Goal: Task Accomplishment & Management: Use online tool/utility

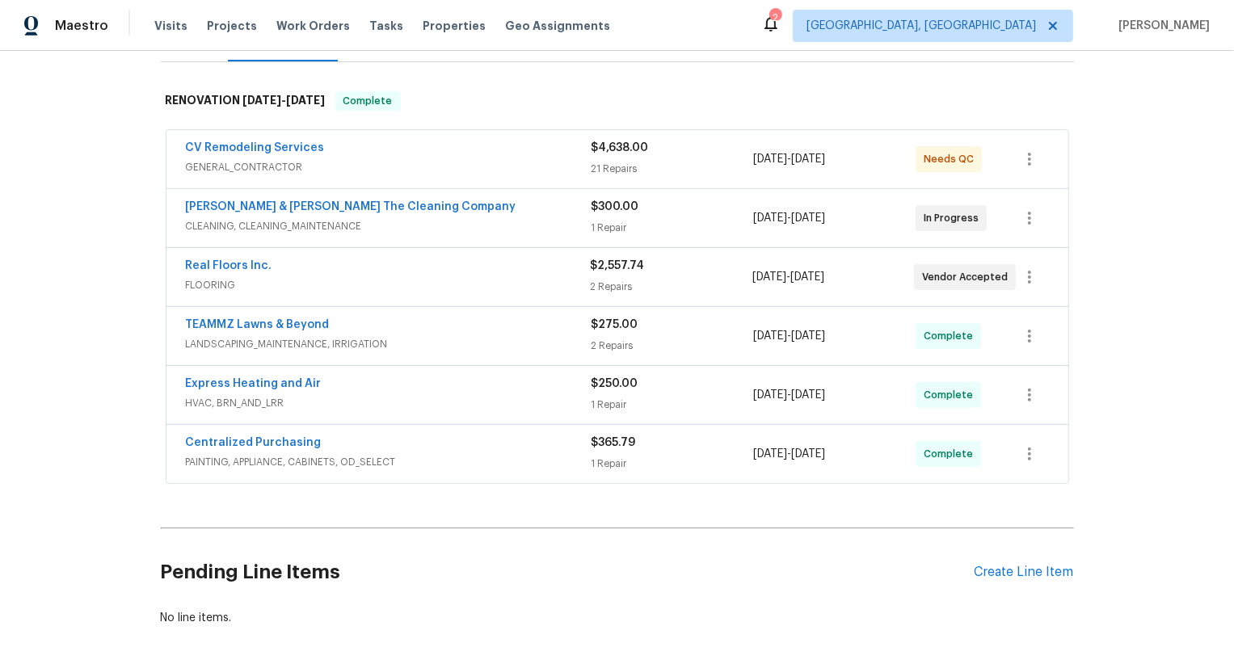
scroll to position [196, 0]
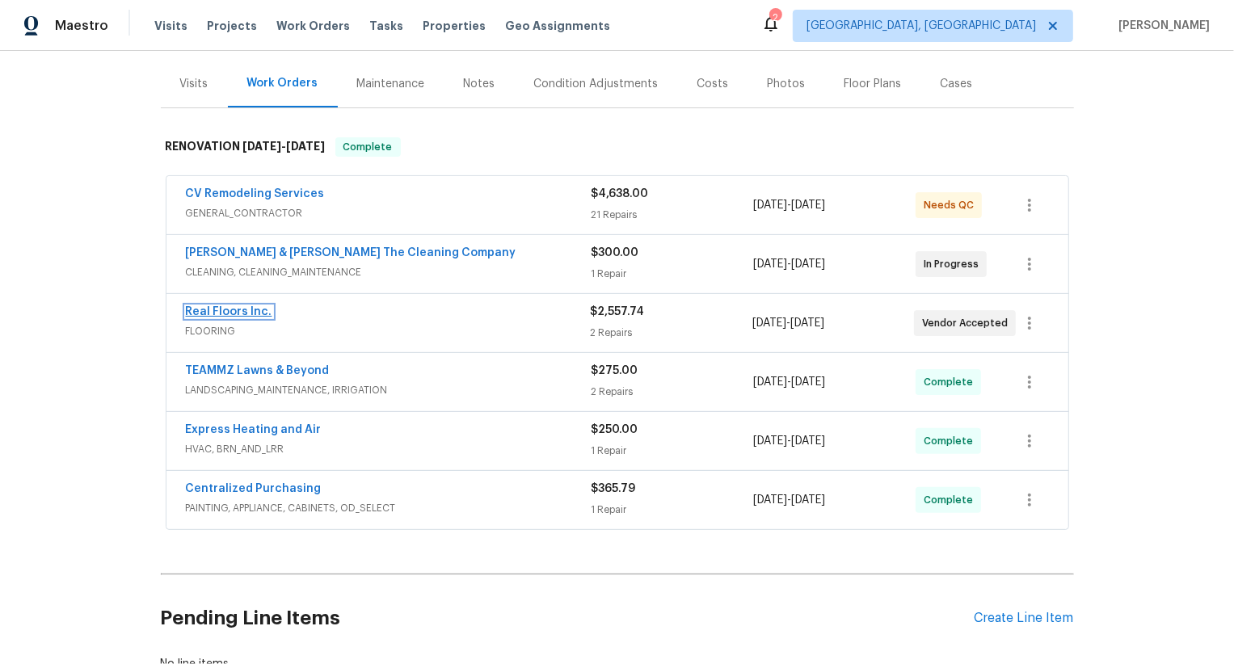
click at [249, 306] on link "Real Floors Inc." at bounding box center [229, 311] width 86 height 11
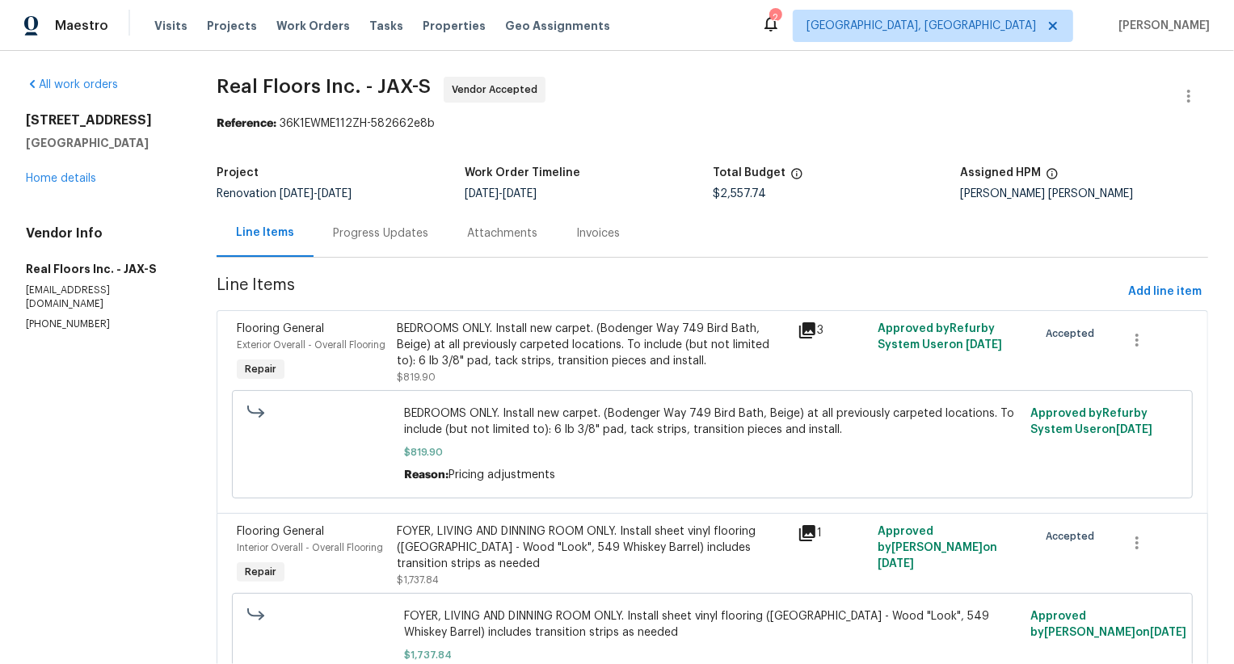
click at [498, 232] on div "Attachments" at bounding box center [502, 233] width 70 height 16
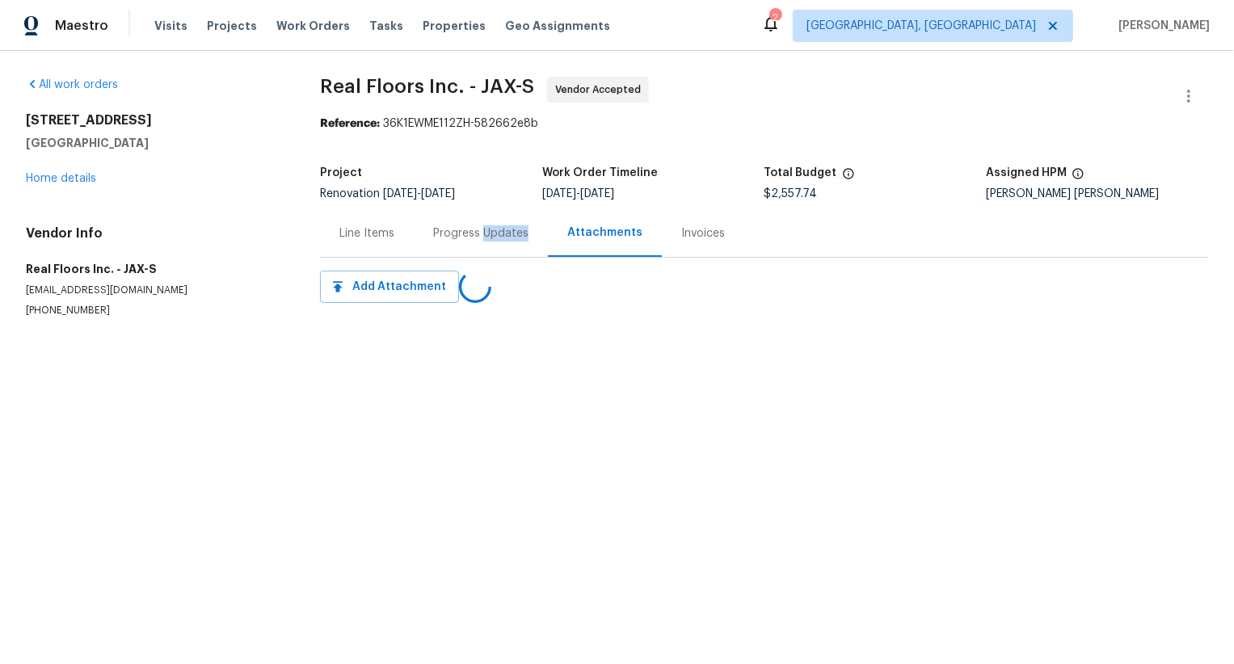
click at [498, 232] on div "Progress Updates" at bounding box center [480, 233] width 95 height 16
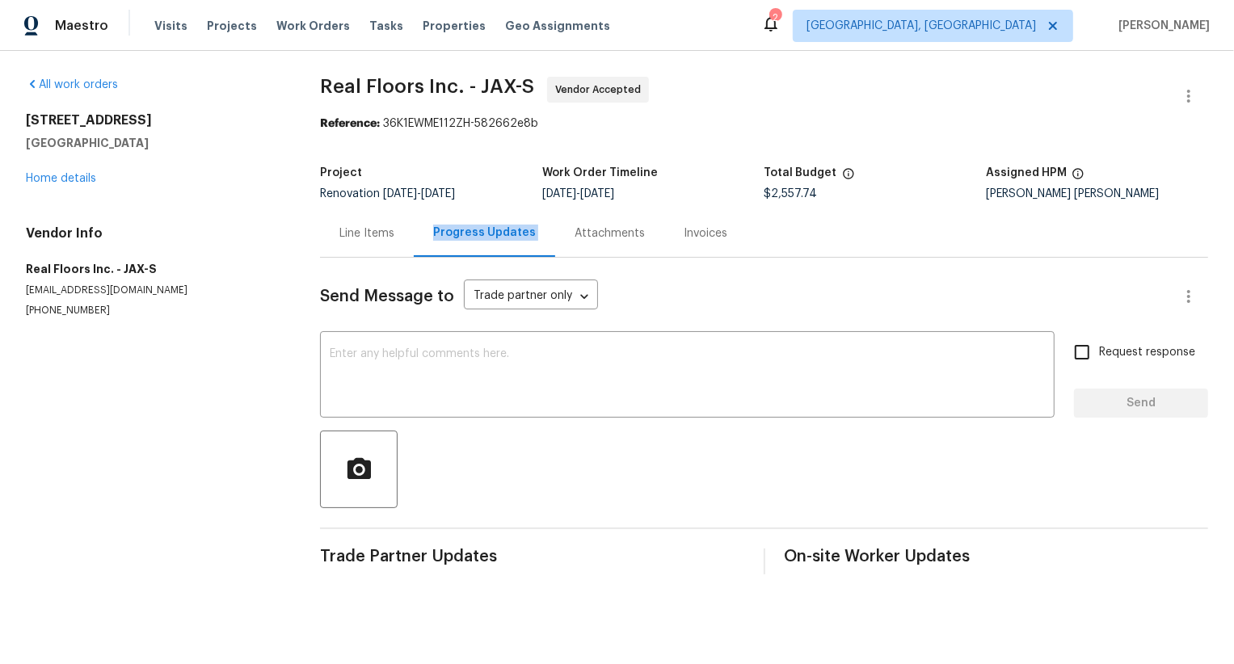
click at [498, 232] on div "Progress Updates" at bounding box center [484, 233] width 103 height 16
click at [83, 182] on link "Home details" at bounding box center [61, 178] width 70 height 11
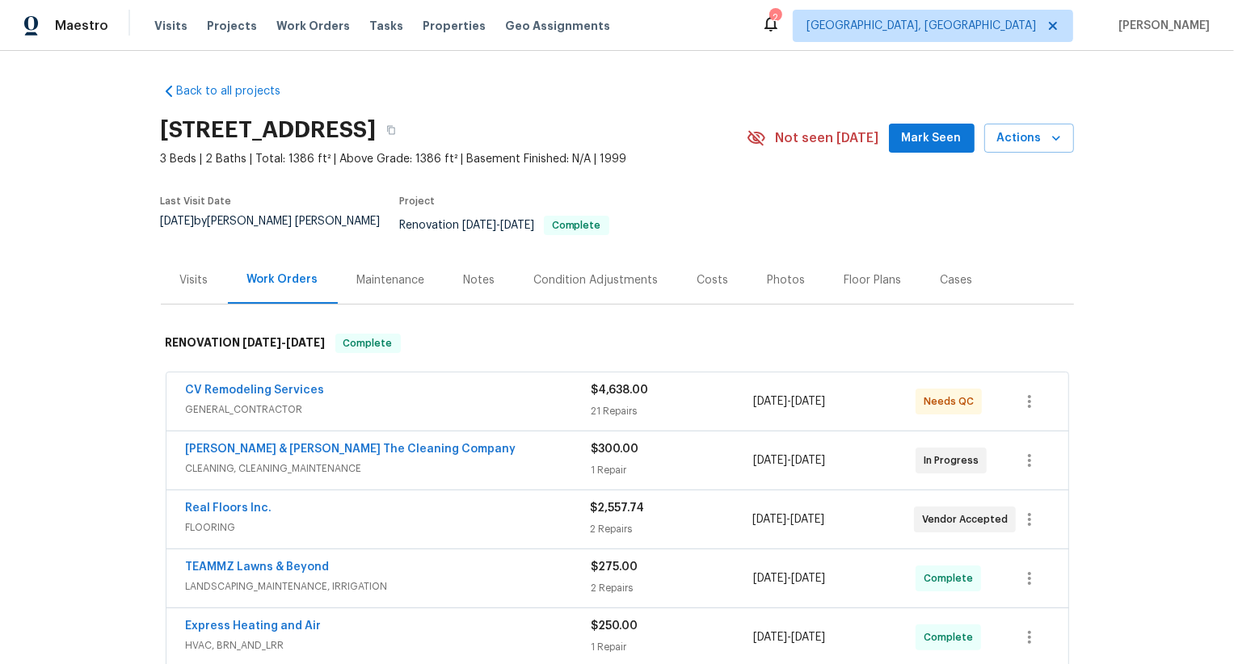
scroll to position [301, 0]
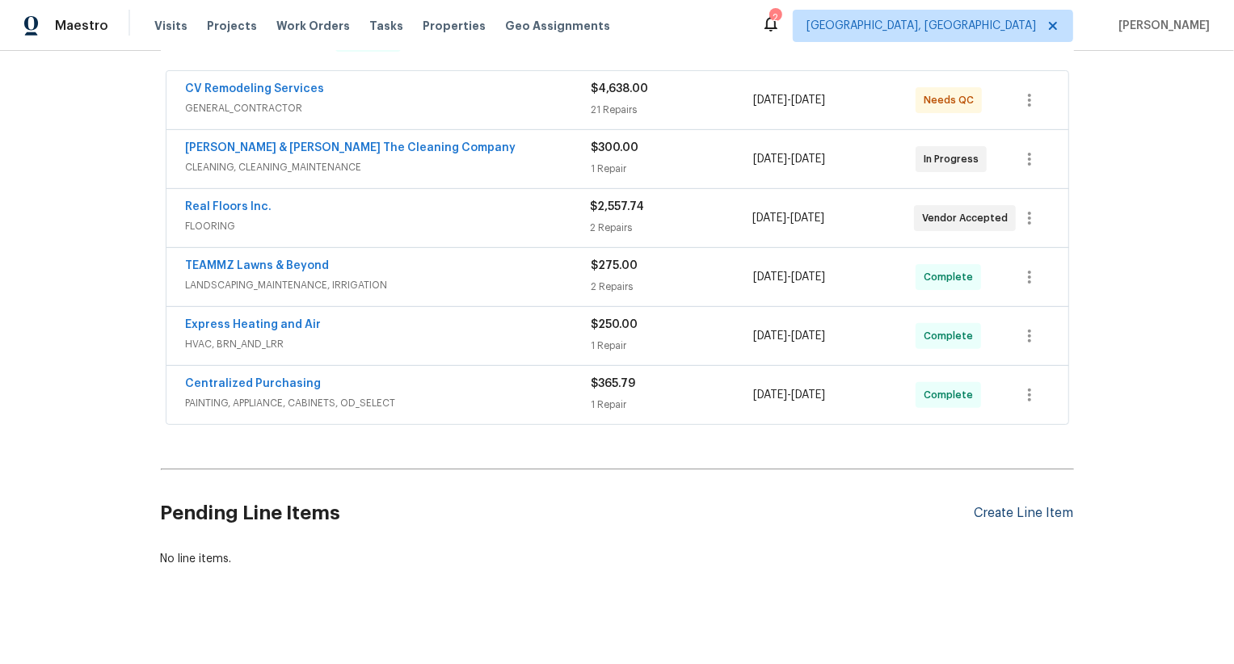
click at [1032, 506] on div "Create Line Item" at bounding box center [1023, 513] width 99 height 15
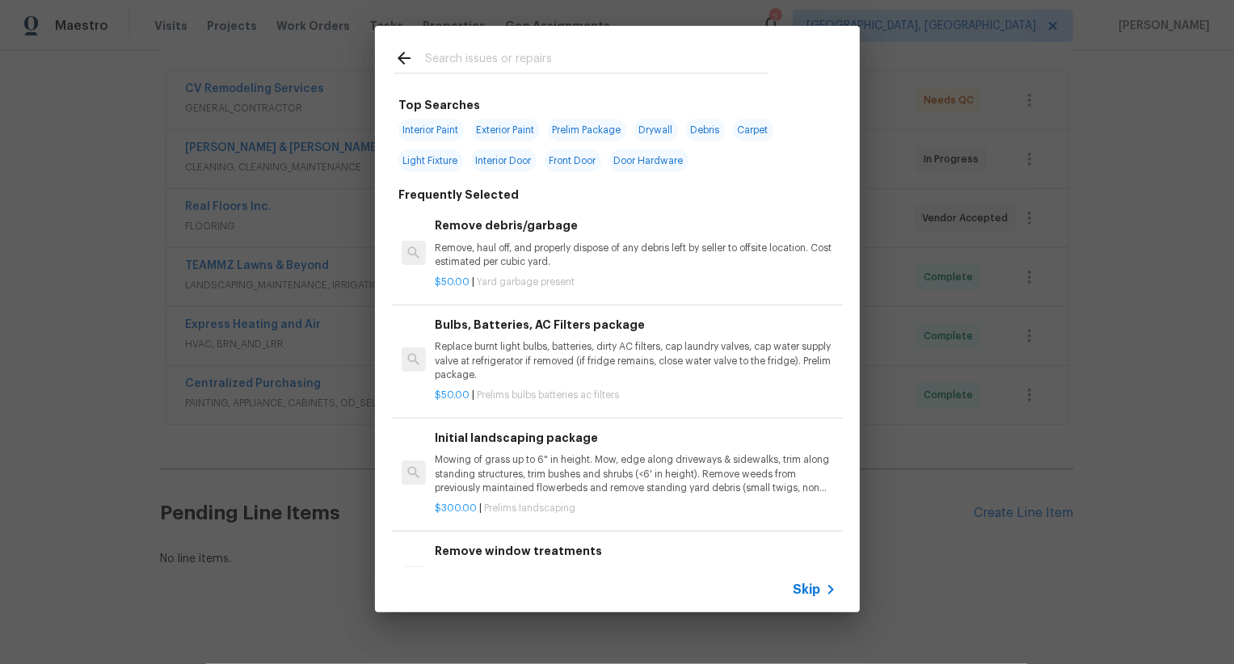
click at [816, 588] on span "Skip" at bounding box center [806, 590] width 27 height 16
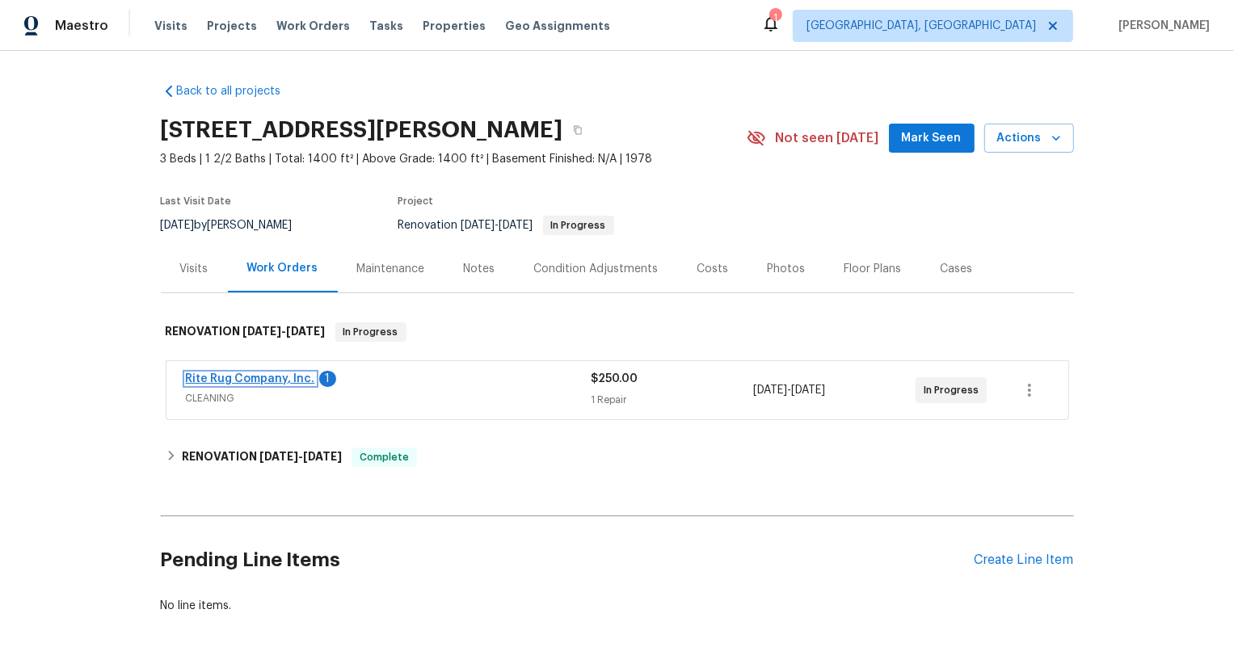
click at [245, 382] on link "Rite Rug Company, Inc." at bounding box center [250, 378] width 129 height 11
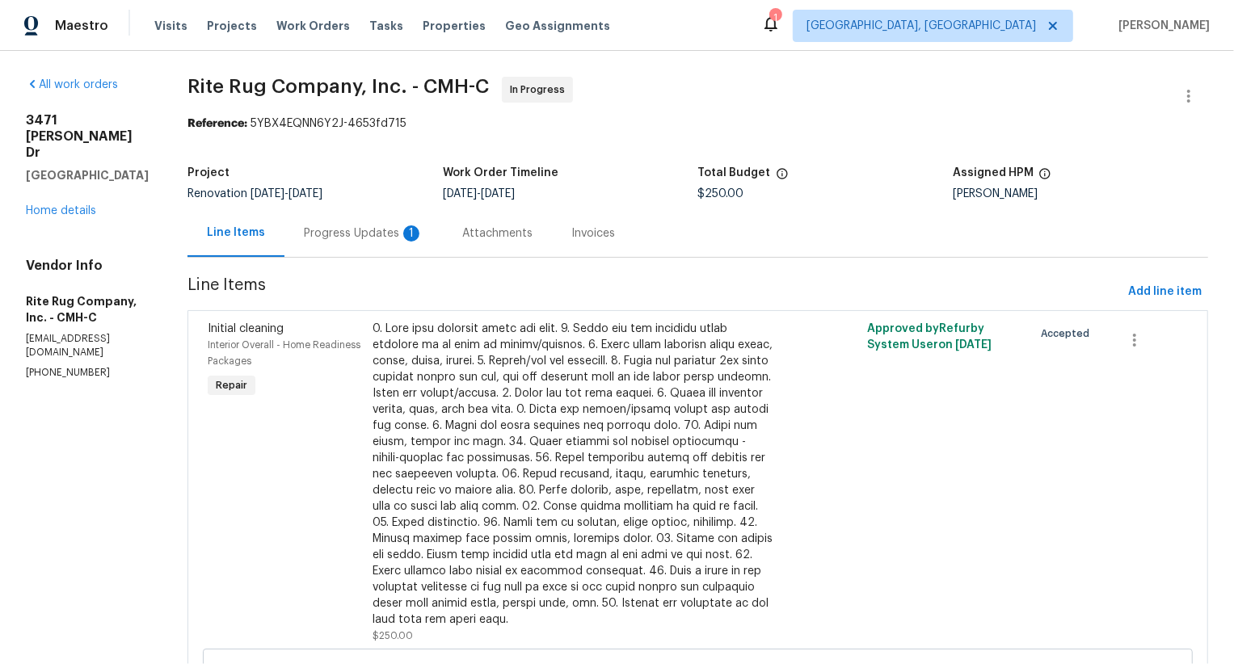
click at [434, 257] on div "Progress Updates 1" at bounding box center [363, 233] width 158 height 48
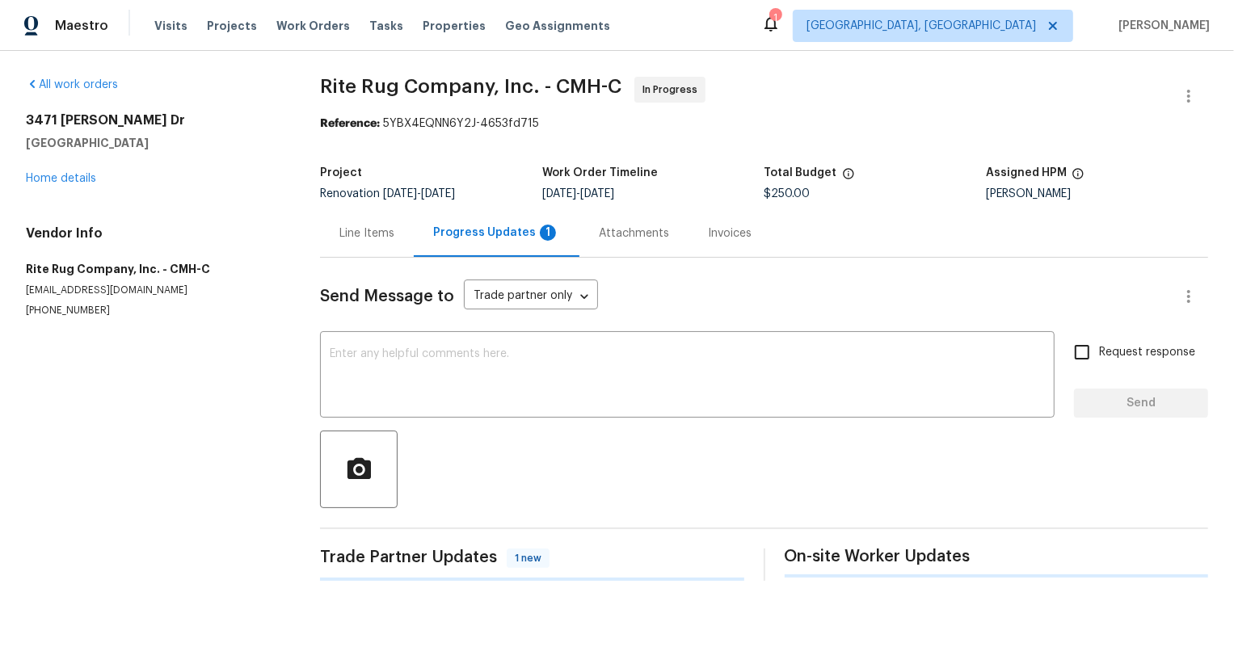
click at [468, 239] on div "Progress Updates 1" at bounding box center [496, 233] width 127 height 16
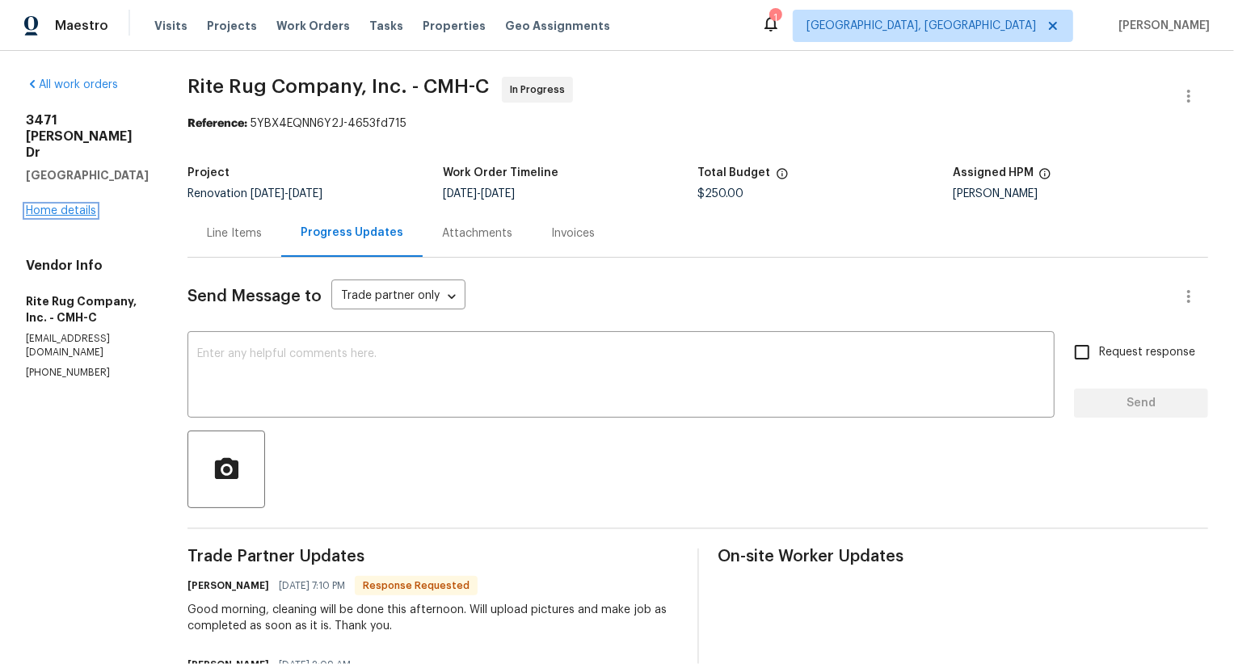
click at [74, 205] on link "Home details" at bounding box center [61, 210] width 70 height 11
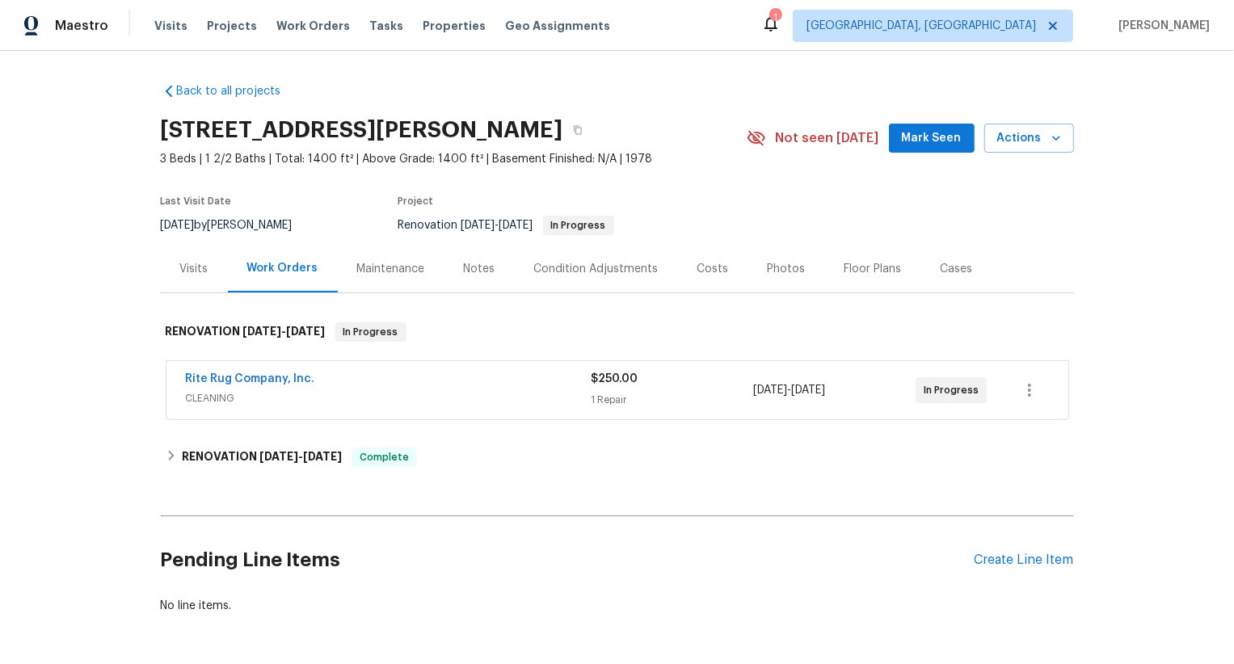
scroll to position [59, 0]
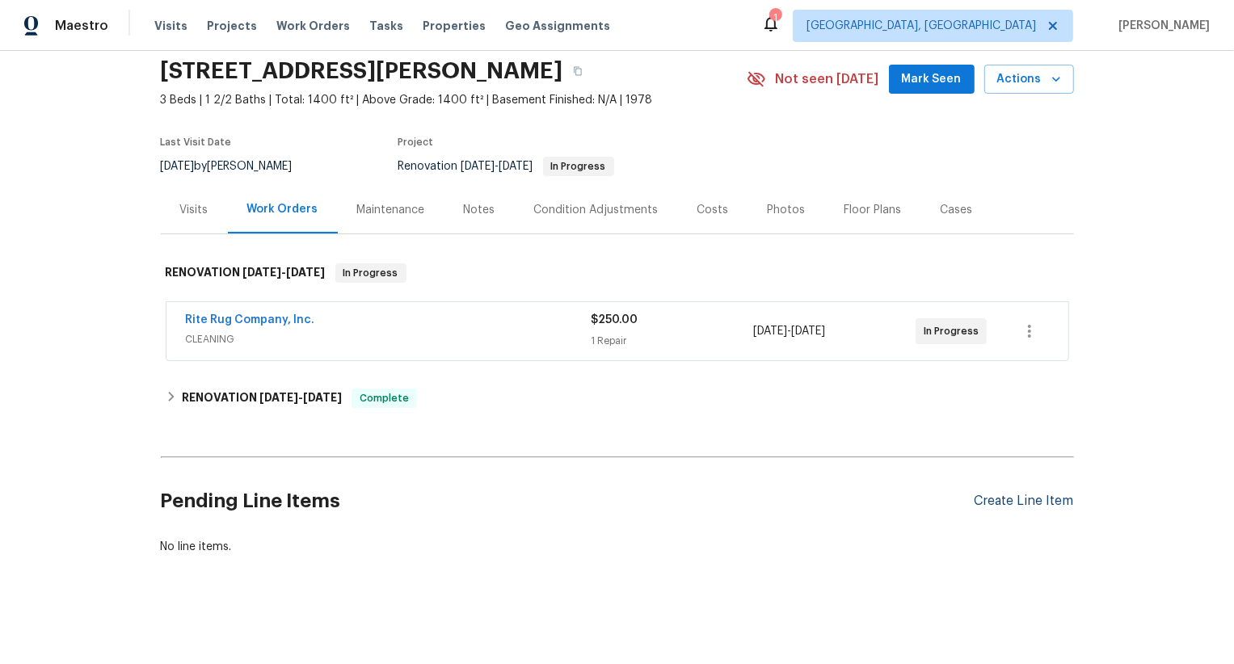
click at [1026, 503] on div "Create Line Item" at bounding box center [1023, 501] width 99 height 15
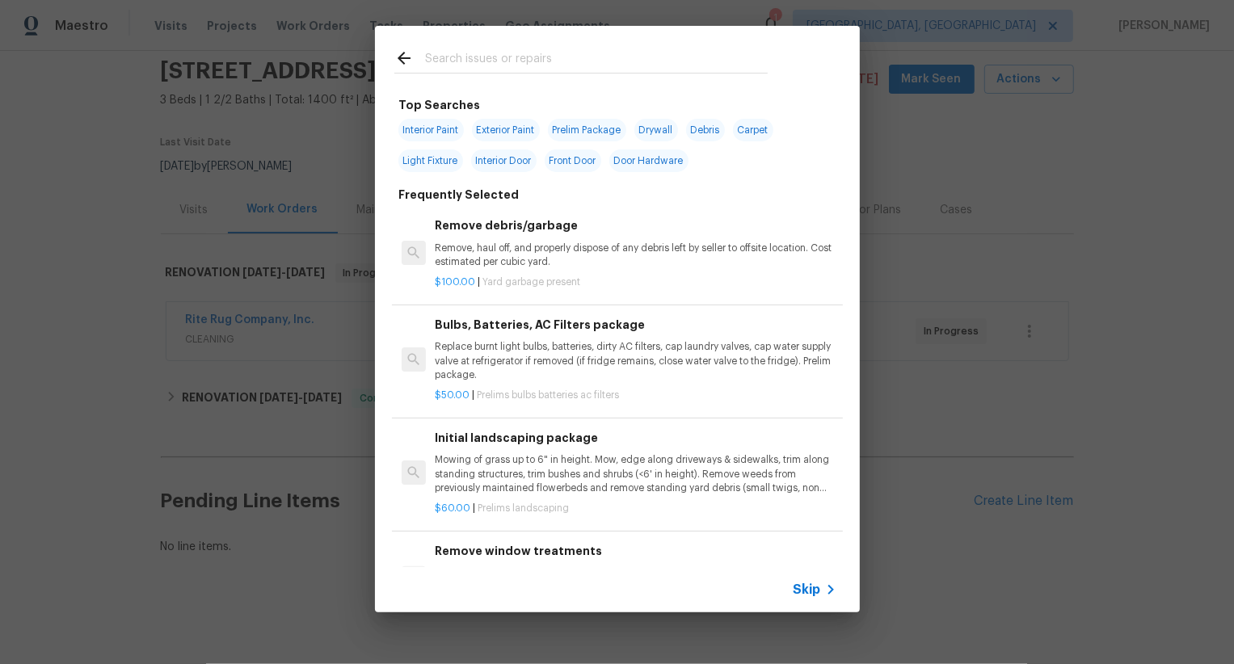
click at [806, 591] on span "Skip" at bounding box center [806, 590] width 27 height 16
